Goal: Transaction & Acquisition: Purchase product/service

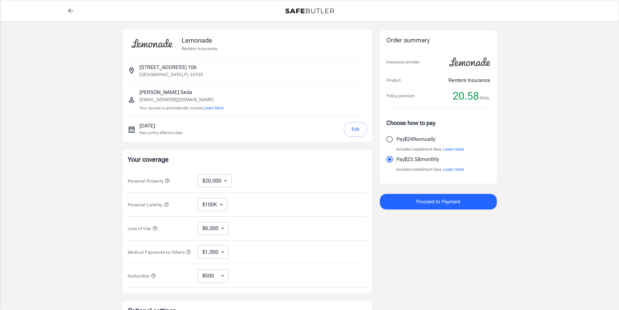
select select "20000"
select select "500"
click at [356, 132] on button "Edit" at bounding box center [355, 129] width 23 height 15
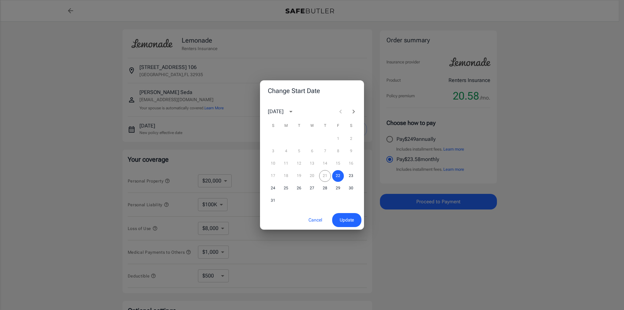
click at [351, 111] on icon "Next month" at bounding box center [354, 112] width 8 height 8
click at [338, 173] on button "26" at bounding box center [338, 176] width 12 height 12
click at [346, 217] on span "Update" at bounding box center [347, 220] width 14 height 8
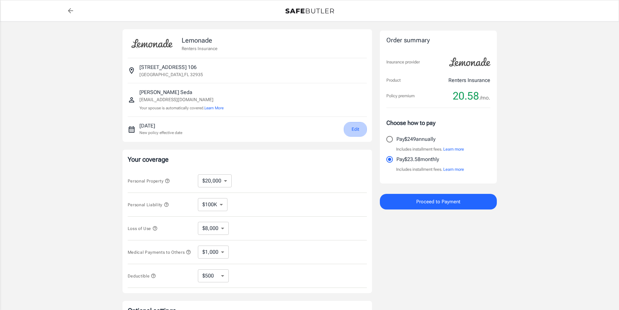
click at [355, 130] on button "Edit" at bounding box center [355, 129] width 23 height 15
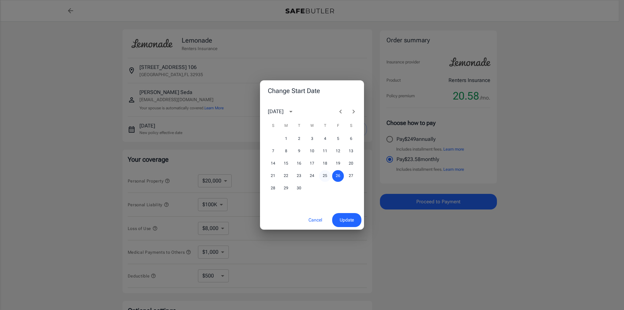
click at [323, 175] on button "25" at bounding box center [325, 176] width 12 height 12
click at [348, 218] on span "Update" at bounding box center [347, 220] width 14 height 8
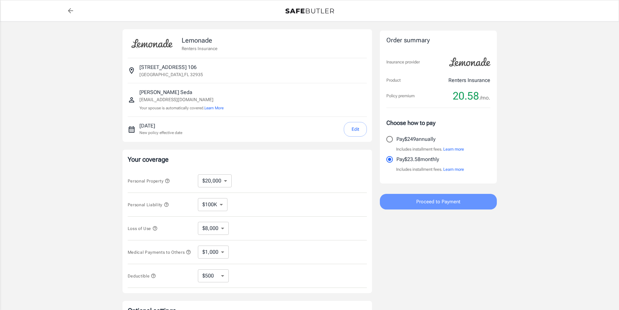
click at [411, 201] on button "Proceed to Payment" at bounding box center [438, 202] width 117 height 16
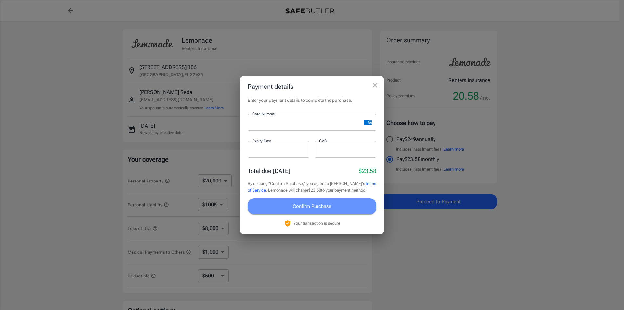
click at [319, 203] on span "Confirm Purchase" at bounding box center [312, 206] width 38 height 8
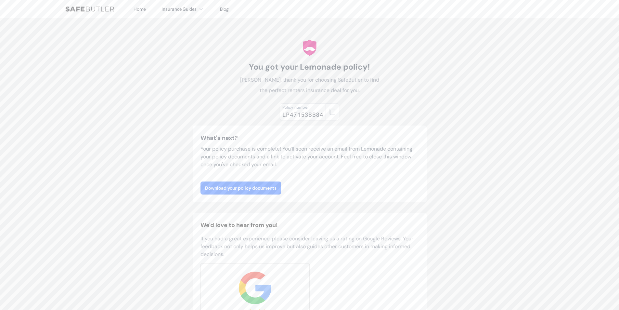
click at [262, 187] on link "Download your policy documents" at bounding box center [240, 187] width 81 height 13
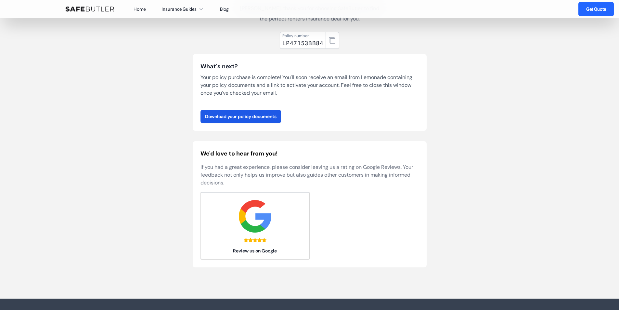
scroll to position [97, 0]
